Goal: Information Seeking & Learning: Find specific fact

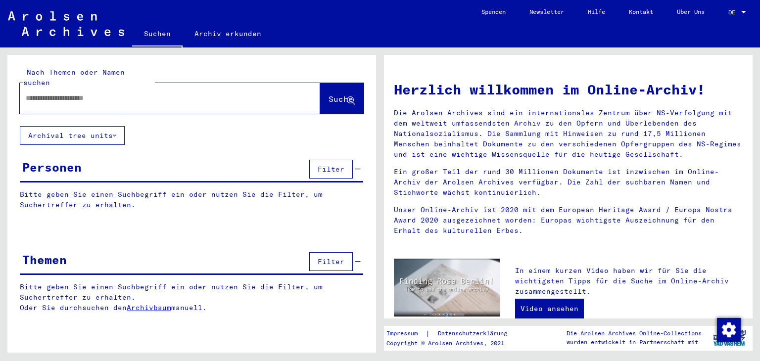
click at [91, 93] on input "text" at bounding box center [158, 98] width 265 height 10
click at [33, 93] on input "******" at bounding box center [158, 98] width 265 height 10
click at [339, 83] on button "Suche" at bounding box center [342, 98] width 44 height 31
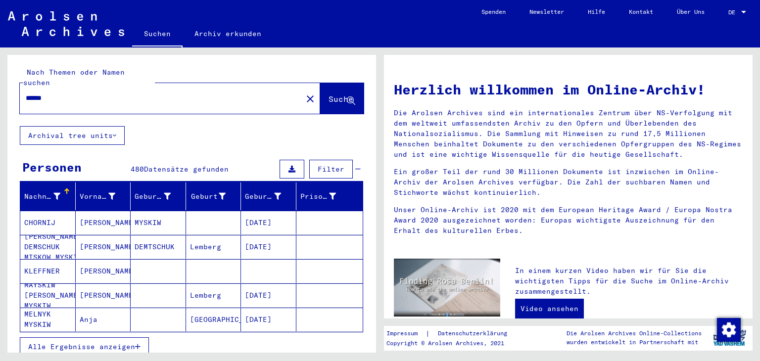
click at [115, 87] on div "******" at bounding box center [155, 98] width 271 height 22
click at [113, 96] on div "******" at bounding box center [155, 98] width 271 height 22
click at [95, 93] on input "******" at bounding box center [158, 98] width 265 height 10
type input "**********"
click at [337, 94] on span "Suche" at bounding box center [340, 99] width 25 height 10
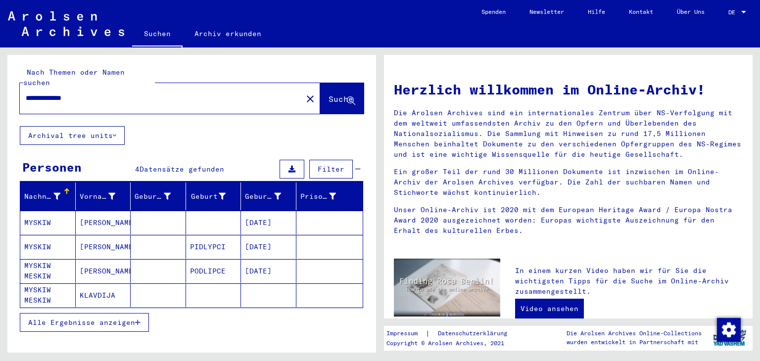
click at [116, 318] on span "Alle Ergebnisse anzeigen" at bounding box center [81, 322] width 107 height 9
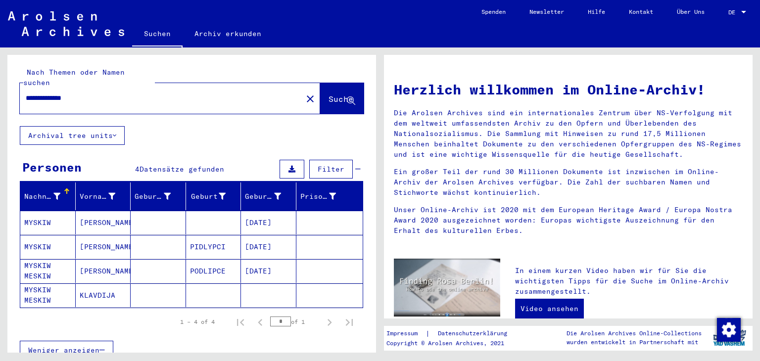
click at [43, 237] on mat-cell "MYSKIW" at bounding box center [47, 247] width 55 height 24
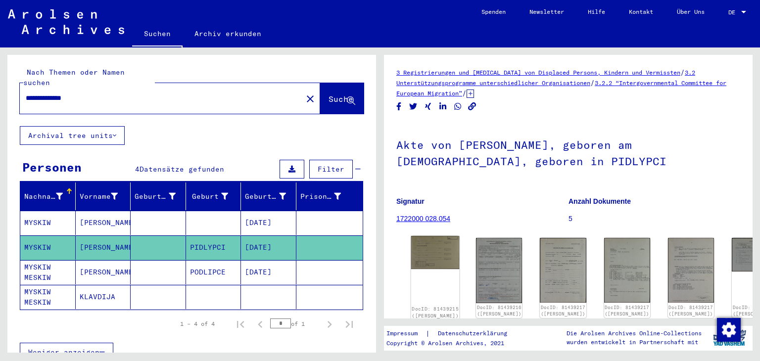
click at [429, 255] on img at bounding box center [435, 252] width 48 height 33
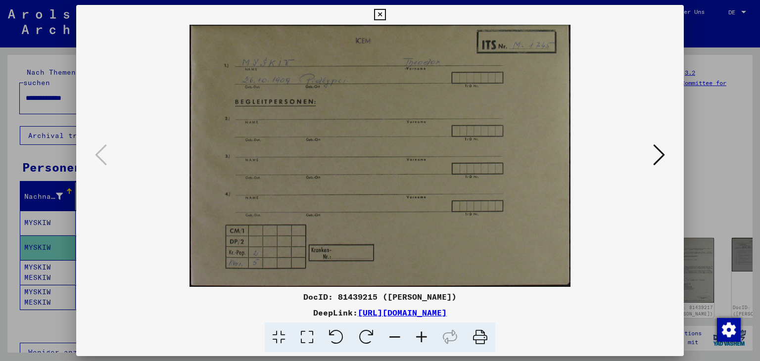
click at [424, 335] on icon at bounding box center [421, 337] width 27 height 30
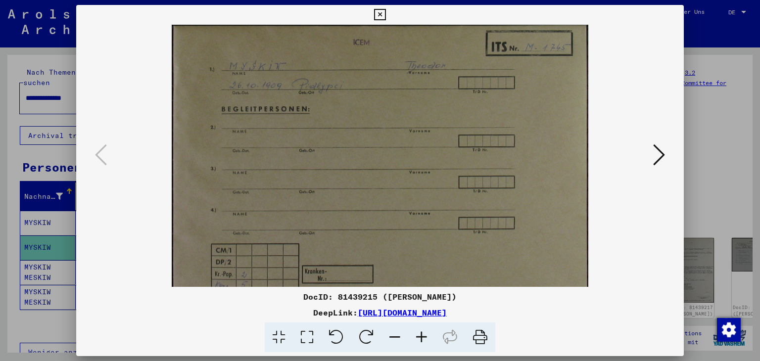
click at [423, 334] on icon at bounding box center [421, 337] width 27 height 30
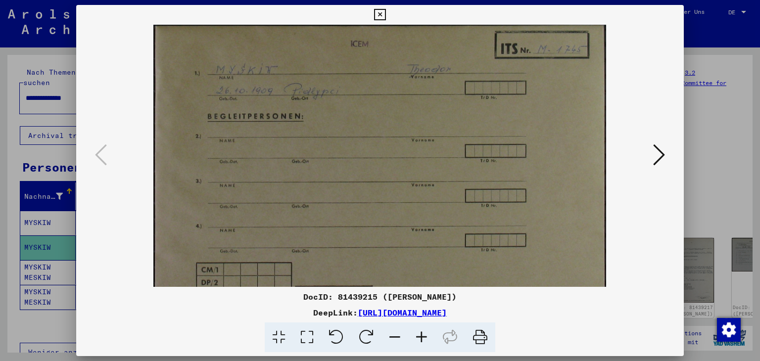
click at [423, 334] on icon at bounding box center [421, 337] width 27 height 30
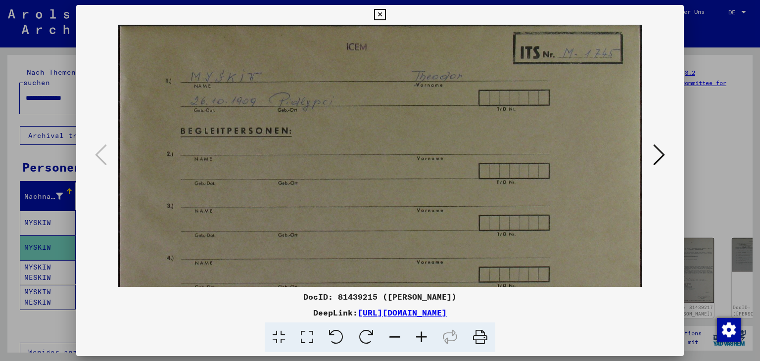
click at [423, 334] on icon at bounding box center [421, 337] width 27 height 30
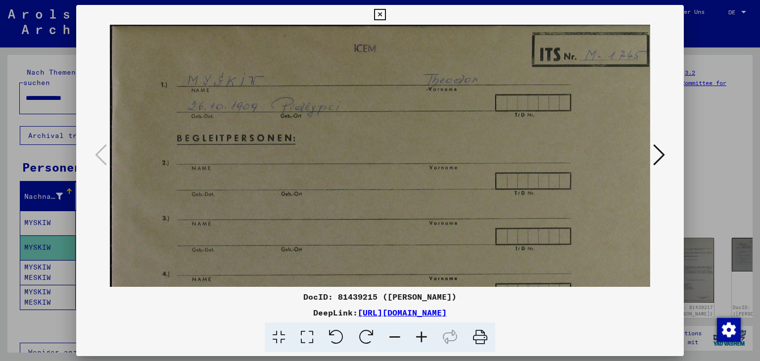
click at [423, 334] on icon at bounding box center [421, 337] width 27 height 30
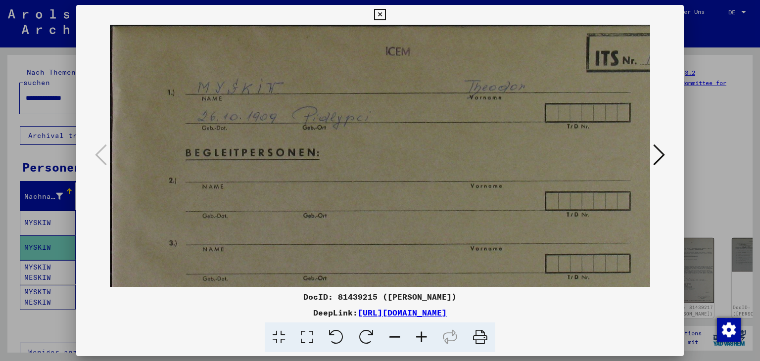
click at [659, 149] on icon at bounding box center [659, 155] width 12 height 24
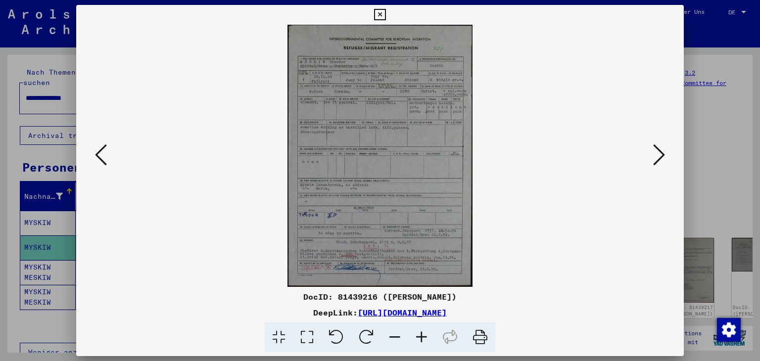
click at [662, 154] on icon at bounding box center [659, 155] width 12 height 24
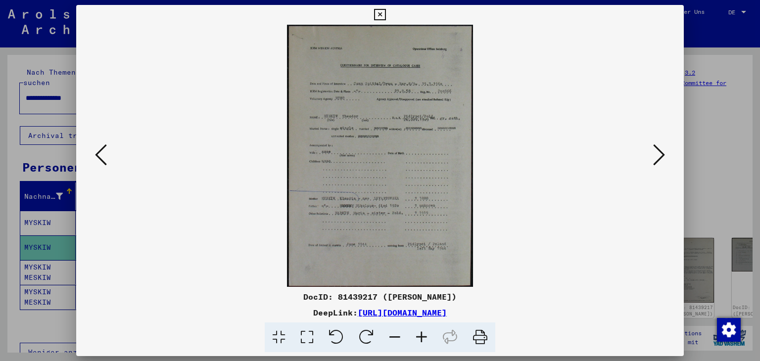
click at [657, 158] on icon at bounding box center [659, 155] width 12 height 24
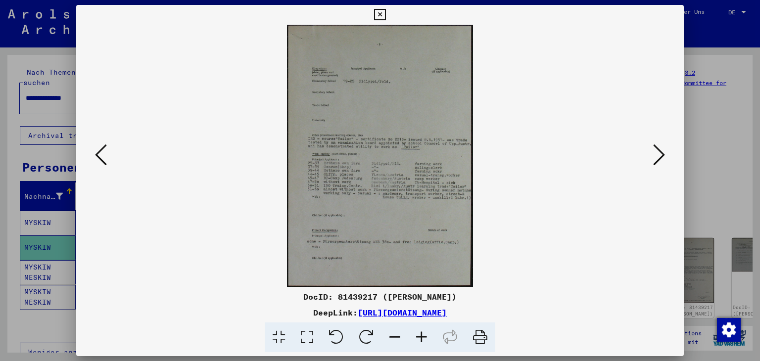
click at [662, 153] on icon at bounding box center [659, 155] width 12 height 24
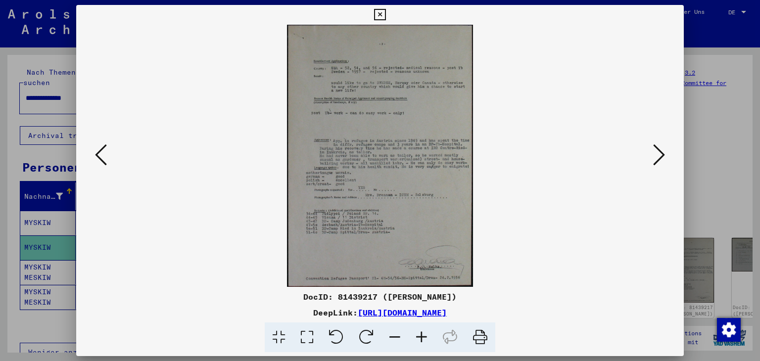
click at [660, 156] on icon at bounding box center [659, 155] width 12 height 24
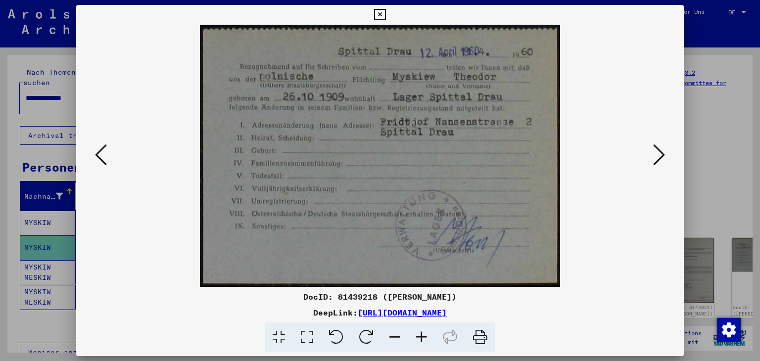
click at [660, 154] on icon at bounding box center [659, 155] width 12 height 24
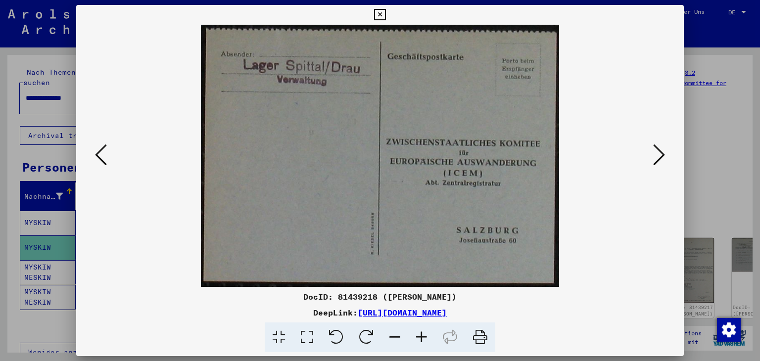
click at [375, 16] on icon at bounding box center [379, 15] width 11 height 12
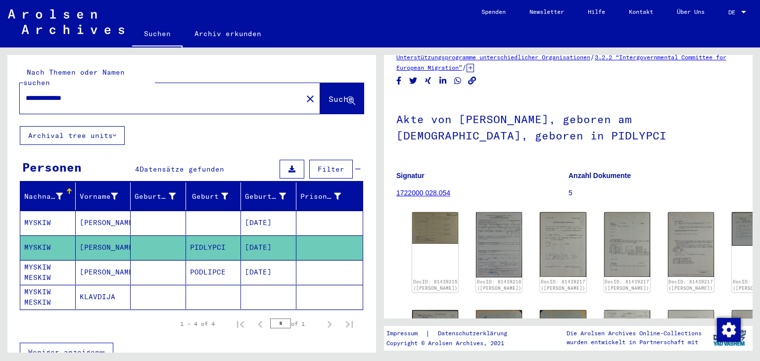
scroll to position [247, 0]
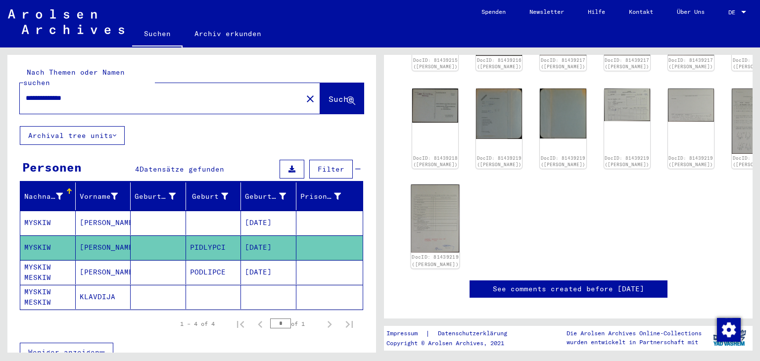
click at [419, 195] on img at bounding box center [435, 218] width 48 height 68
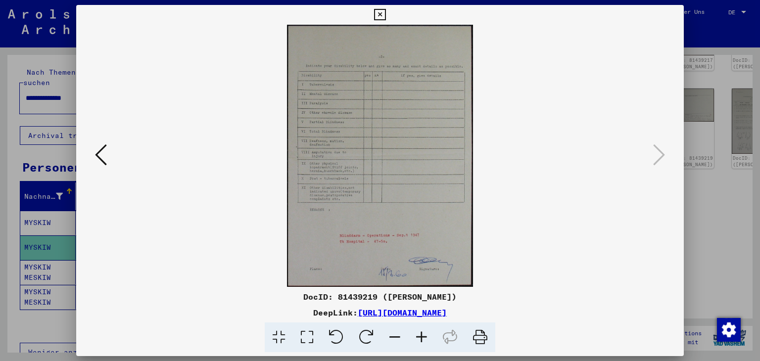
click at [100, 153] on icon at bounding box center [101, 155] width 12 height 24
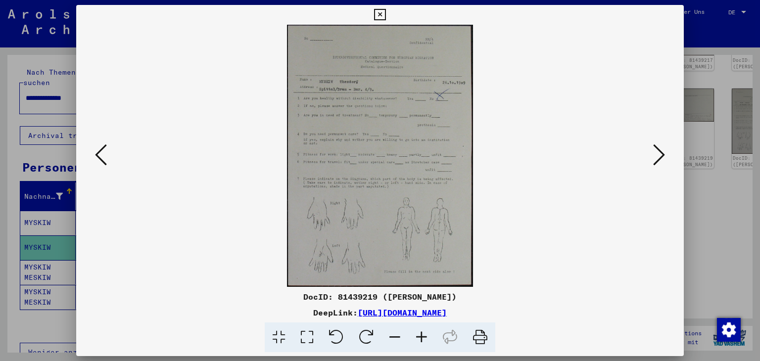
click at [102, 152] on icon at bounding box center [101, 155] width 12 height 24
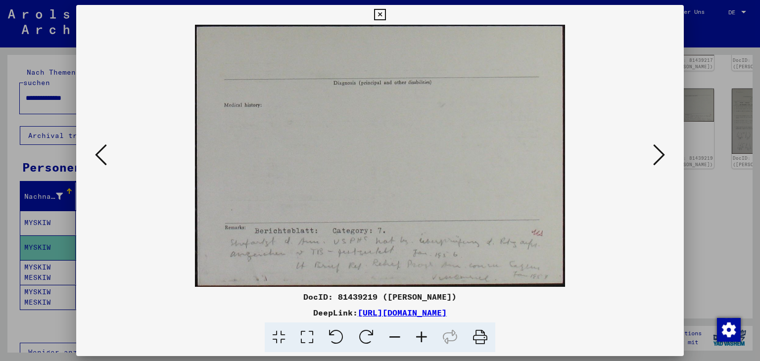
click at [103, 152] on icon at bounding box center [101, 155] width 12 height 24
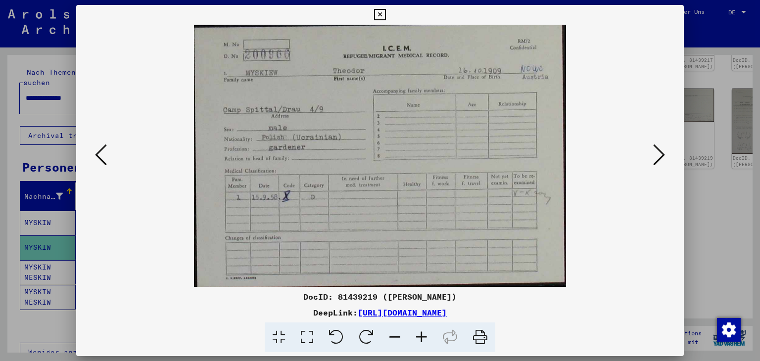
click at [100, 157] on icon at bounding box center [101, 155] width 12 height 24
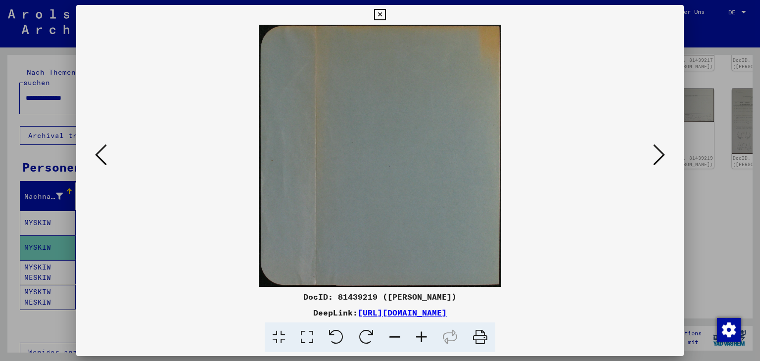
click at [99, 148] on icon at bounding box center [101, 155] width 12 height 24
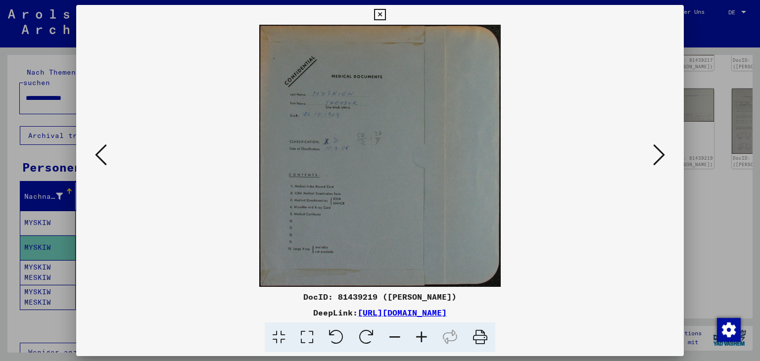
click at [97, 152] on icon at bounding box center [101, 155] width 12 height 24
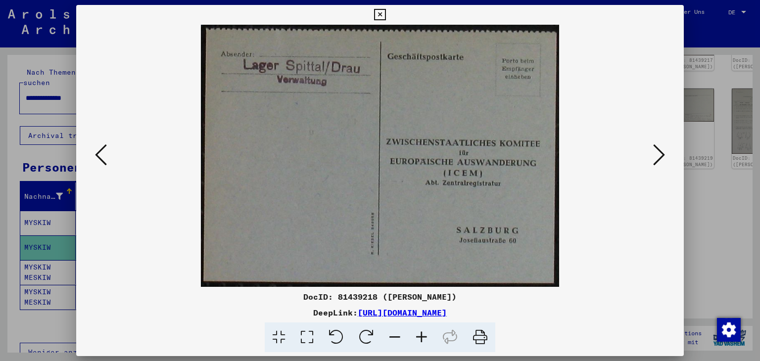
click at [380, 14] on icon at bounding box center [379, 15] width 11 height 12
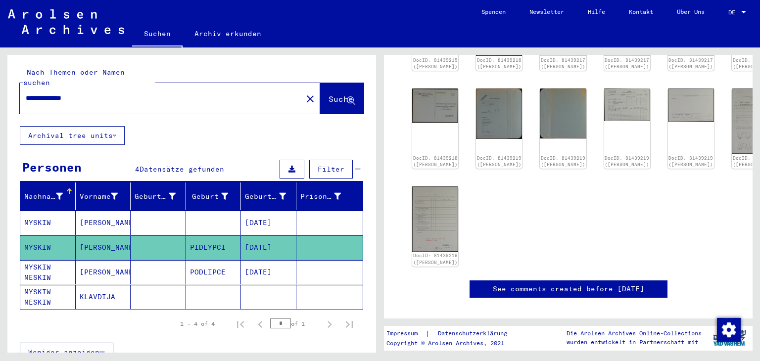
click at [41, 260] on mat-cell "MYSKIW MESKIW" at bounding box center [47, 272] width 55 height 24
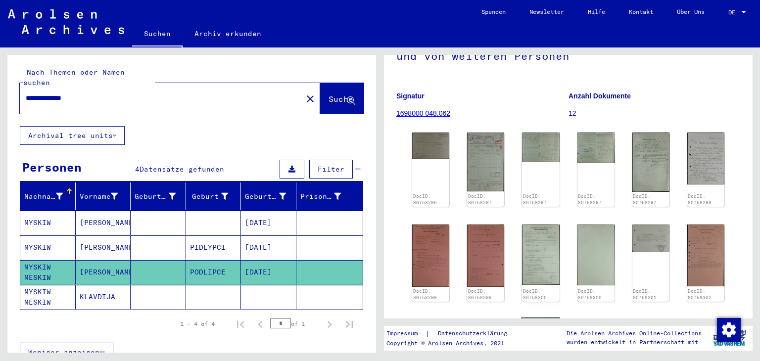
scroll to position [99, 0]
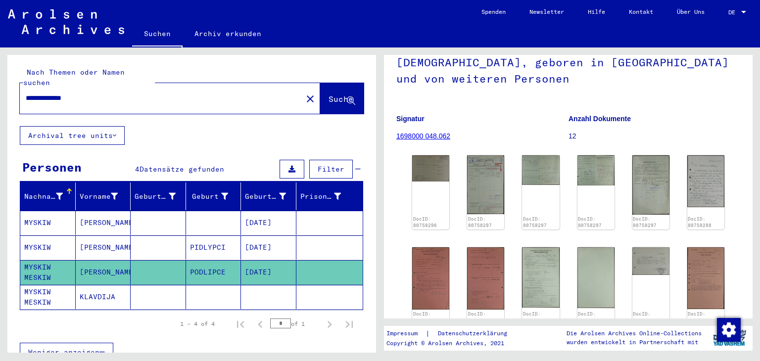
click at [43, 285] on mat-cell "MYSKIW MESKIW" at bounding box center [47, 297] width 55 height 24
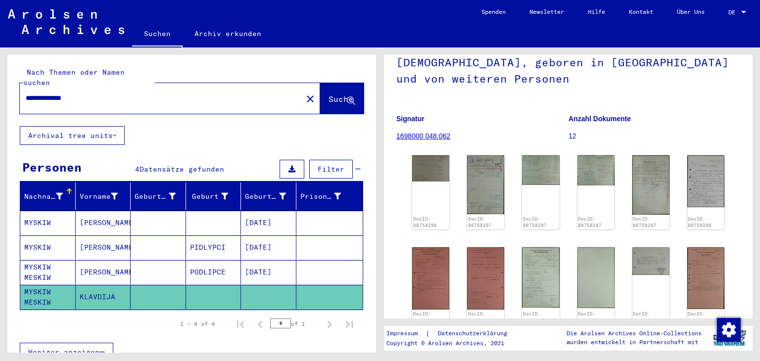
click at [34, 260] on mat-cell "MYSKIW MESKIW" at bounding box center [47, 272] width 55 height 24
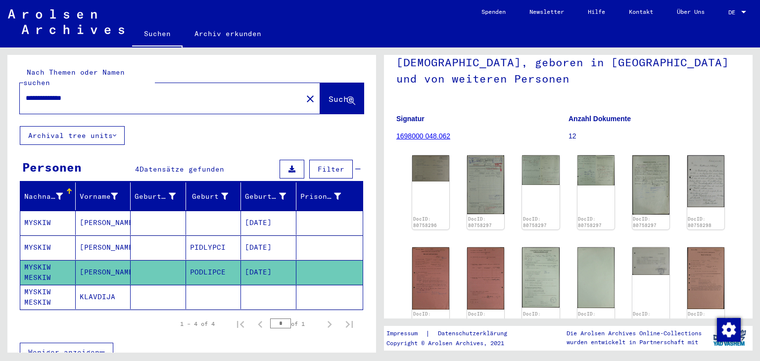
click at [38, 235] on mat-cell "MYSKIW" at bounding box center [47, 247] width 55 height 24
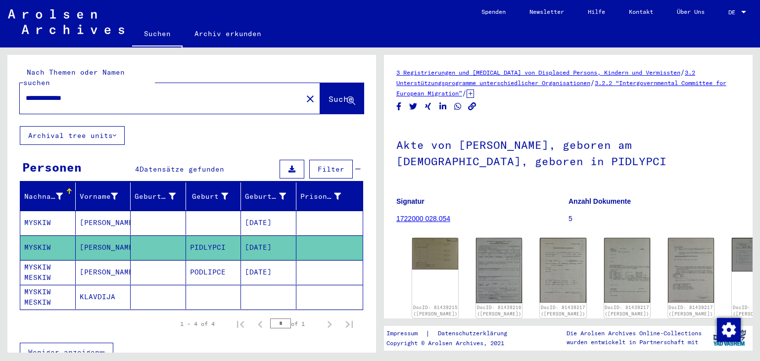
click at [44, 211] on mat-cell "MYSKIW" at bounding box center [47, 223] width 55 height 24
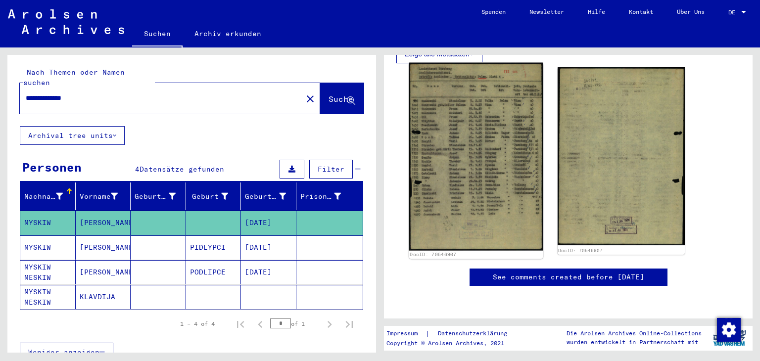
scroll to position [247, 0]
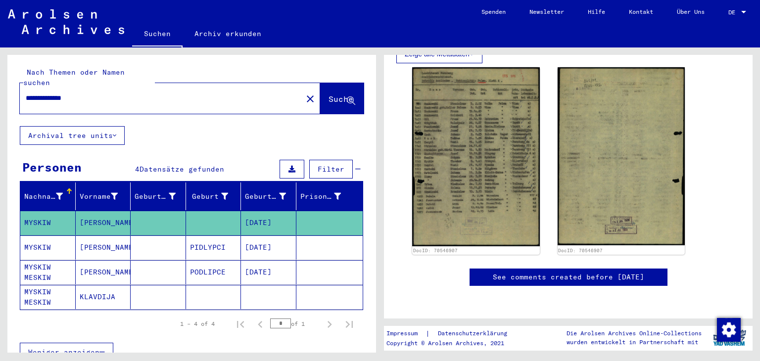
click at [32, 261] on mat-cell "MYSKIW MESKIW" at bounding box center [47, 272] width 55 height 24
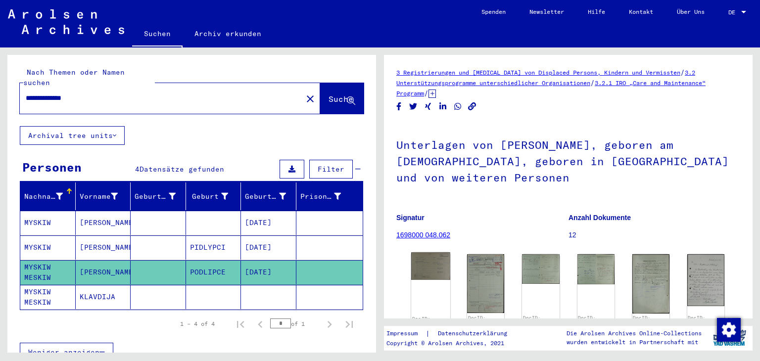
click at [435, 272] on img at bounding box center [430, 265] width 39 height 27
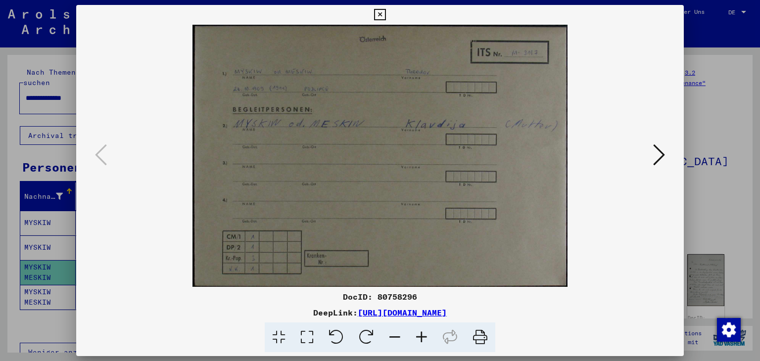
click at [133, 54] on img at bounding box center [380, 156] width 541 height 262
click at [667, 153] on div at bounding box center [380, 156] width 608 height 262
click at [655, 155] on icon at bounding box center [659, 155] width 12 height 24
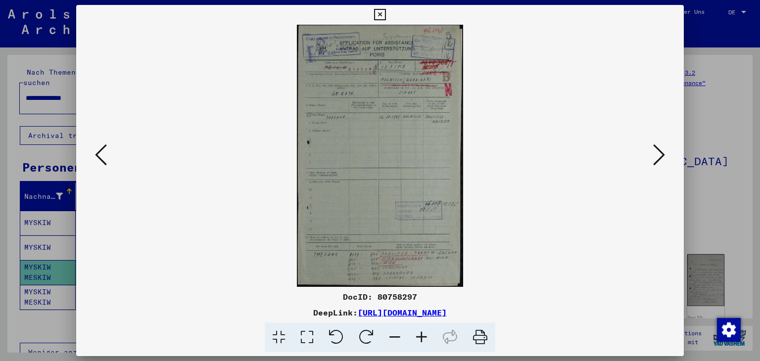
click at [659, 153] on icon at bounding box center [659, 155] width 12 height 24
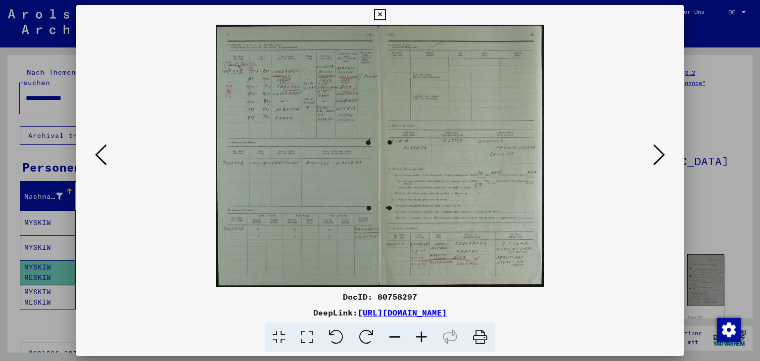
click at [663, 155] on icon at bounding box center [659, 155] width 12 height 24
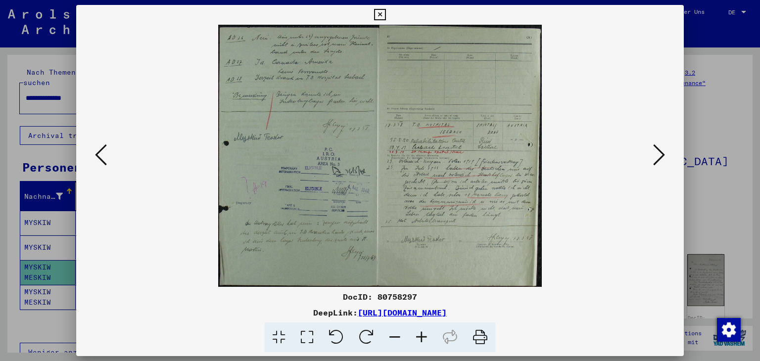
click at [659, 155] on icon at bounding box center [659, 155] width 12 height 24
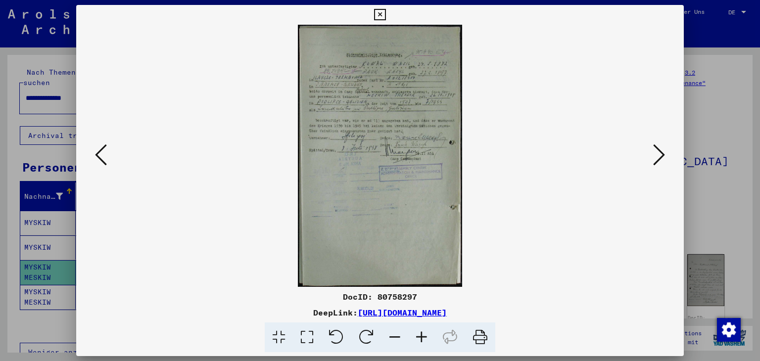
drag, startPoint x: 534, startPoint y: 134, endPoint x: 542, endPoint y: 141, distance: 10.8
click at [534, 134] on img at bounding box center [380, 156] width 541 height 262
click at [662, 156] on icon at bounding box center [659, 155] width 12 height 24
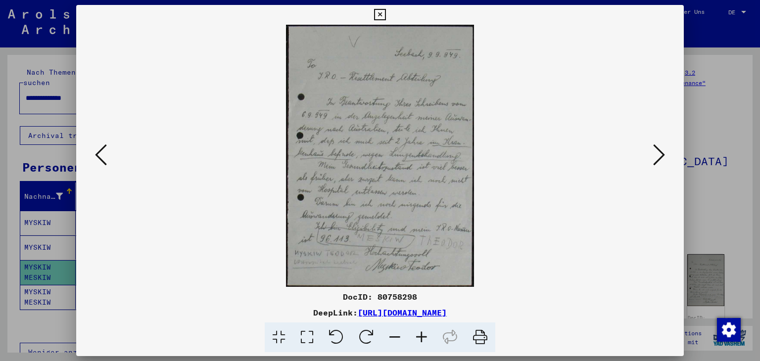
click at [663, 153] on icon at bounding box center [659, 155] width 12 height 24
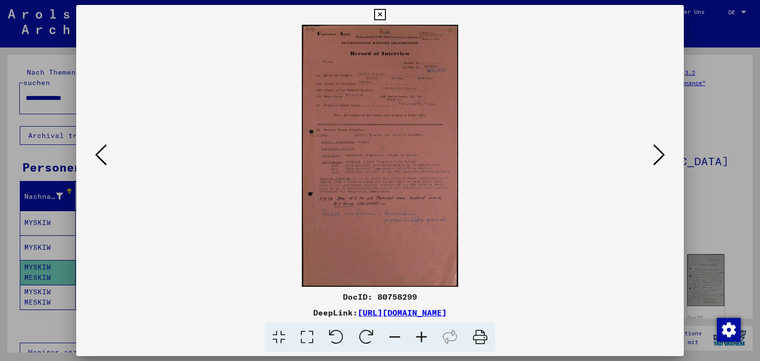
drag, startPoint x: 663, startPoint y: 141, endPoint x: 662, endPoint y: 146, distance: 5.5
click at [663, 141] on div at bounding box center [380, 156] width 608 height 262
click at [658, 152] on icon at bounding box center [659, 155] width 12 height 24
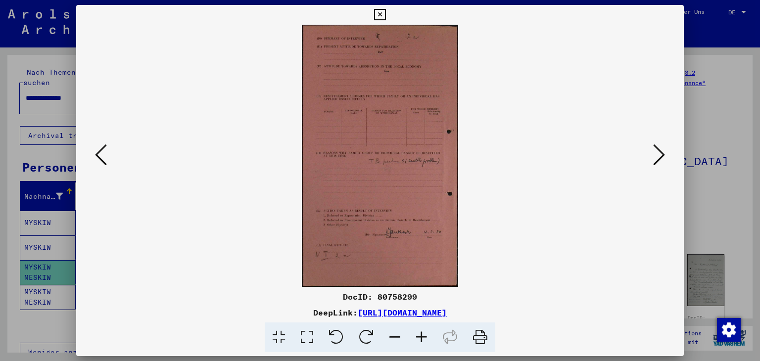
click at [663, 152] on icon at bounding box center [659, 155] width 12 height 24
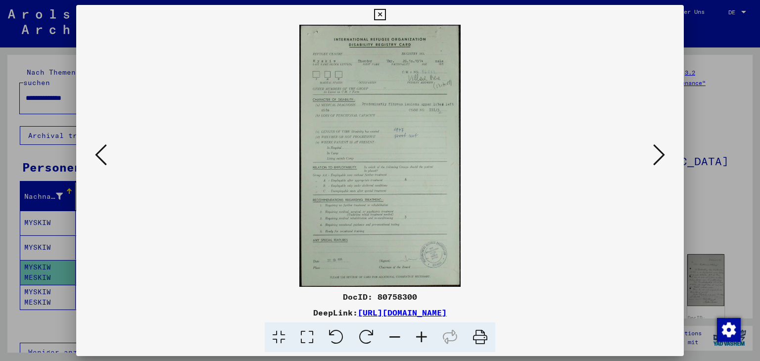
click at [532, 115] on img at bounding box center [380, 156] width 541 height 262
click at [665, 151] on button at bounding box center [659, 155] width 18 height 28
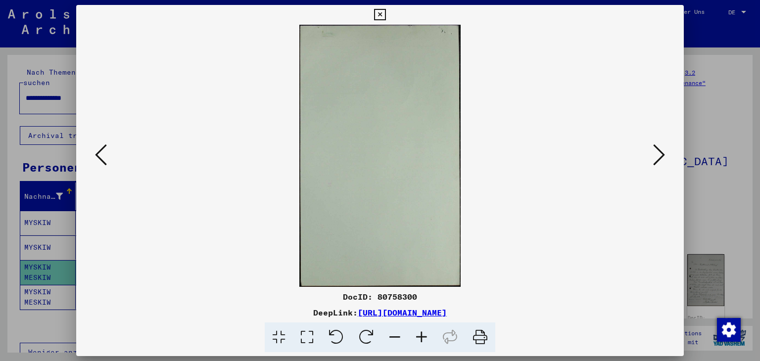
click at [657, 155] on icon at bounding box center [659, 155] width 12 height 24
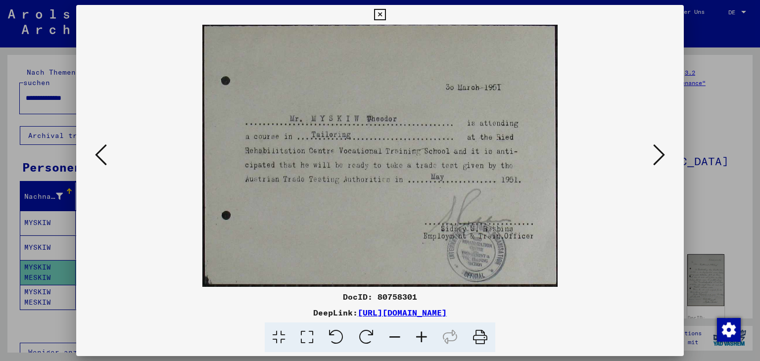
click at [661, 153] on icon at bounding box center [659, 155] width 12 height 24
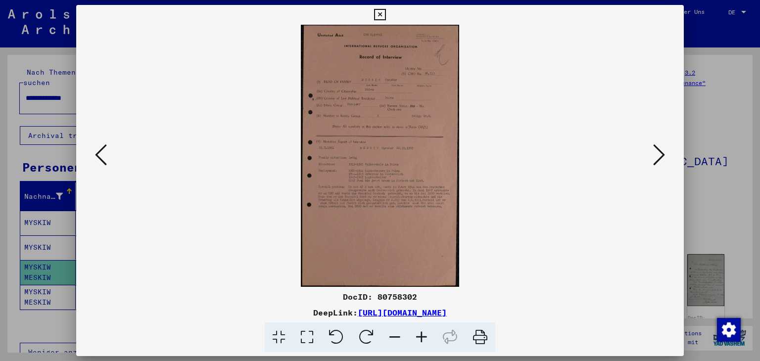
click at [655, 150] on icon at bounding box center [659, 155] width 12 height 24
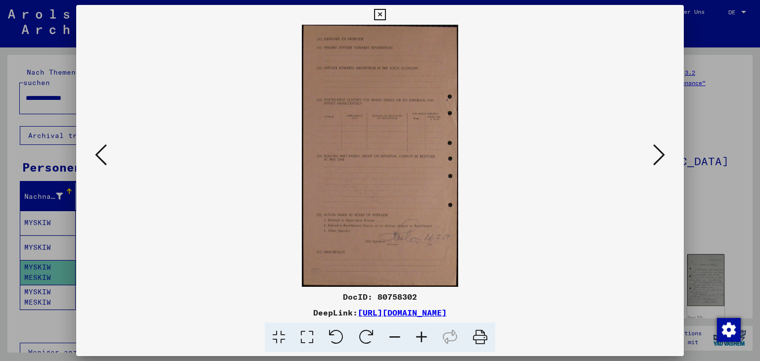
click at [662, 155] on icon at bounding box center [659, 155] width 12 height 24
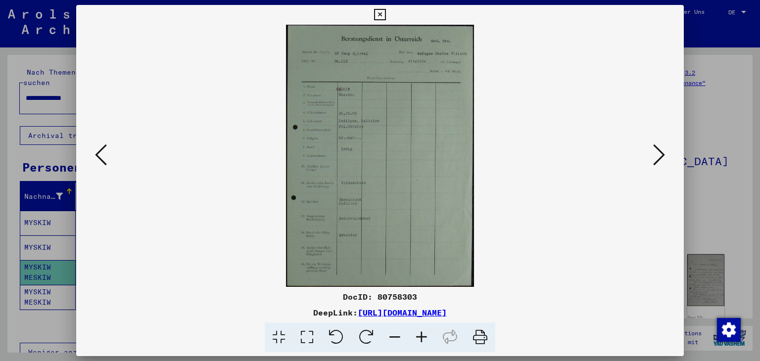
click at [524, 115] on img at bounding box center [380, 156] width 541 height 262
click at [659, 158] on icon at bounding box center [659, 155] width 12 height 24
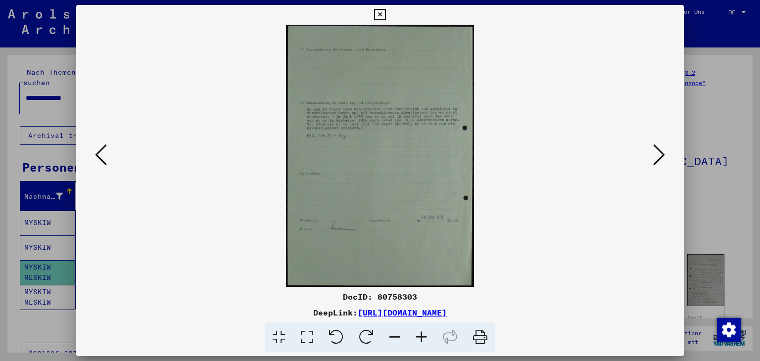
click at [665, 150] on icon at bounding box center [659, 155] width 12 height 24
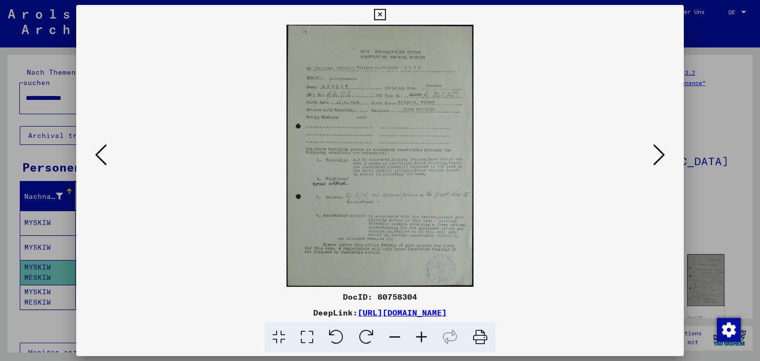
click at [664, 161] on icon at bounding box center [659, 155] width 12 height 24
click at [660, 158] on icon at bounding box center [659, 155] width 12 height 24
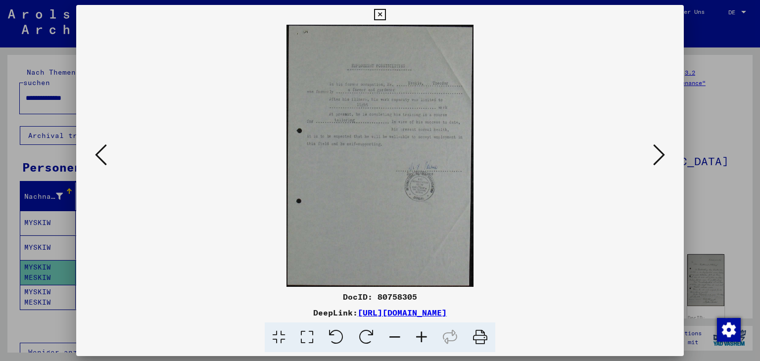
click at [663, 160] on icon at bounding box center [659, 155] width 12 height 24
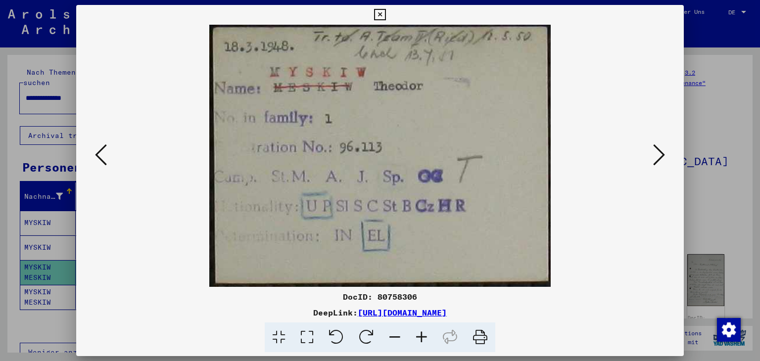
click at [625, 284] on img at bounding box center [380, 156] width 541 height 262
click at [663, 158] on icon at bounding box center [659, 155] width 12 height 24
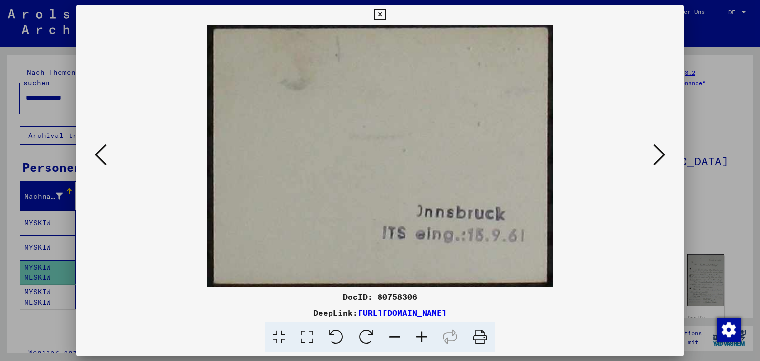
click at [663, 158] on icon at bounding box center [659, 155] width 12 height 24
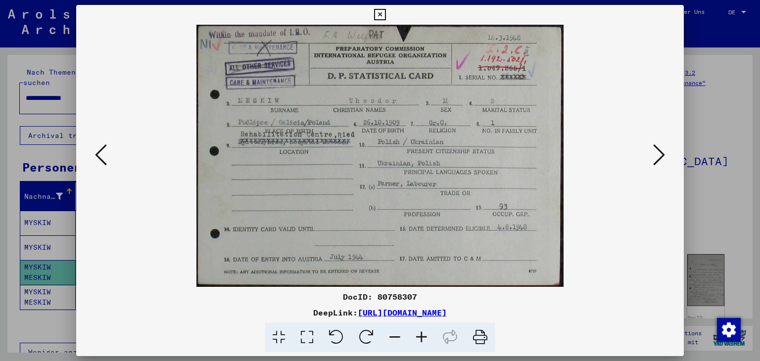
drag, startPoint x: 104, startPoint y: 143, endPoint x: 112, endPoint y: 141, distance: 7.7
click at [105, 143] on icon at bounding box center [101, 155] width 12 height 24
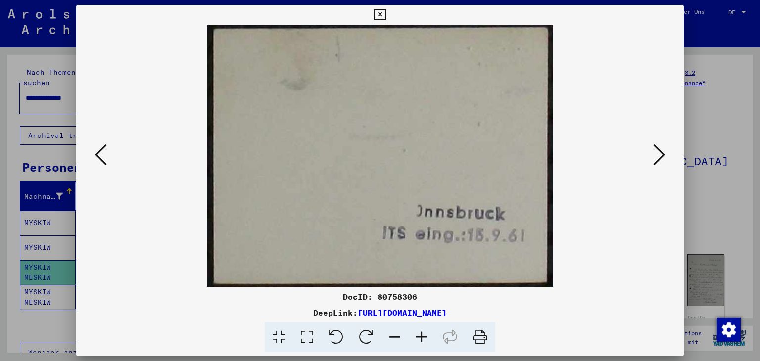
click at [659, 151] on icon at bounding box center [659, 155] width 12 height 24
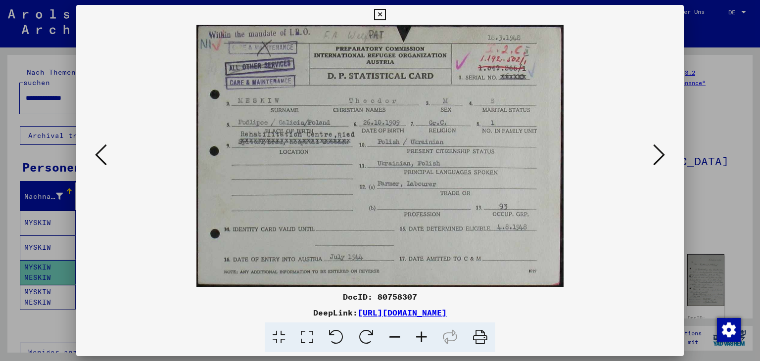
click at [655, 152] on icon at bounding box center [659, 155] width 12 height 24
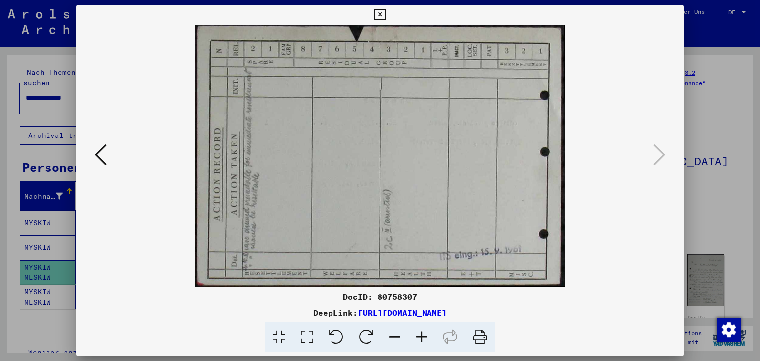
click at [668, 150] on div at bounding box center [380, 156] width 608 height 262
click at [377, 17] on icon at bounding box center [379, 15] width 11 height 12
